Goal: Task Accomplishment & Management: Manage account settings

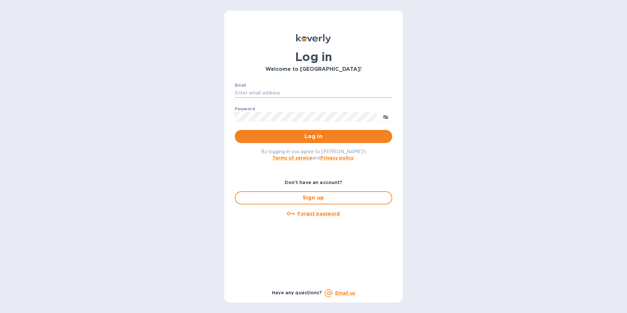
click at [256, 94] on input "Email" at bounding box center [313, 93] width 157 height 10
type input "[EMAIL_ADDRESS][DOMAIN_NAME]"
click at [278, 142] on button "Log in" at bounding box center [313, 136] width 157 height 13
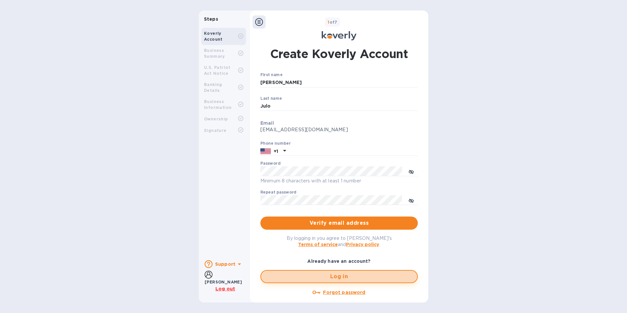
click at [346, 279] on span "Log in" at bounding box center [339, 276] width 146 height 8
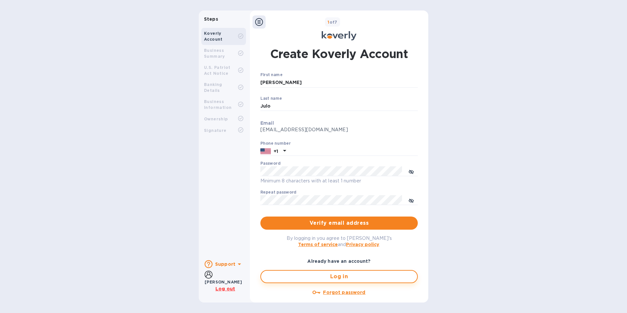
click at [337, 276] on span "Log in" at bounding box center [339, 276] width 146 height 8
